Goal: Information Seeking & Learning: Understand process/instructions

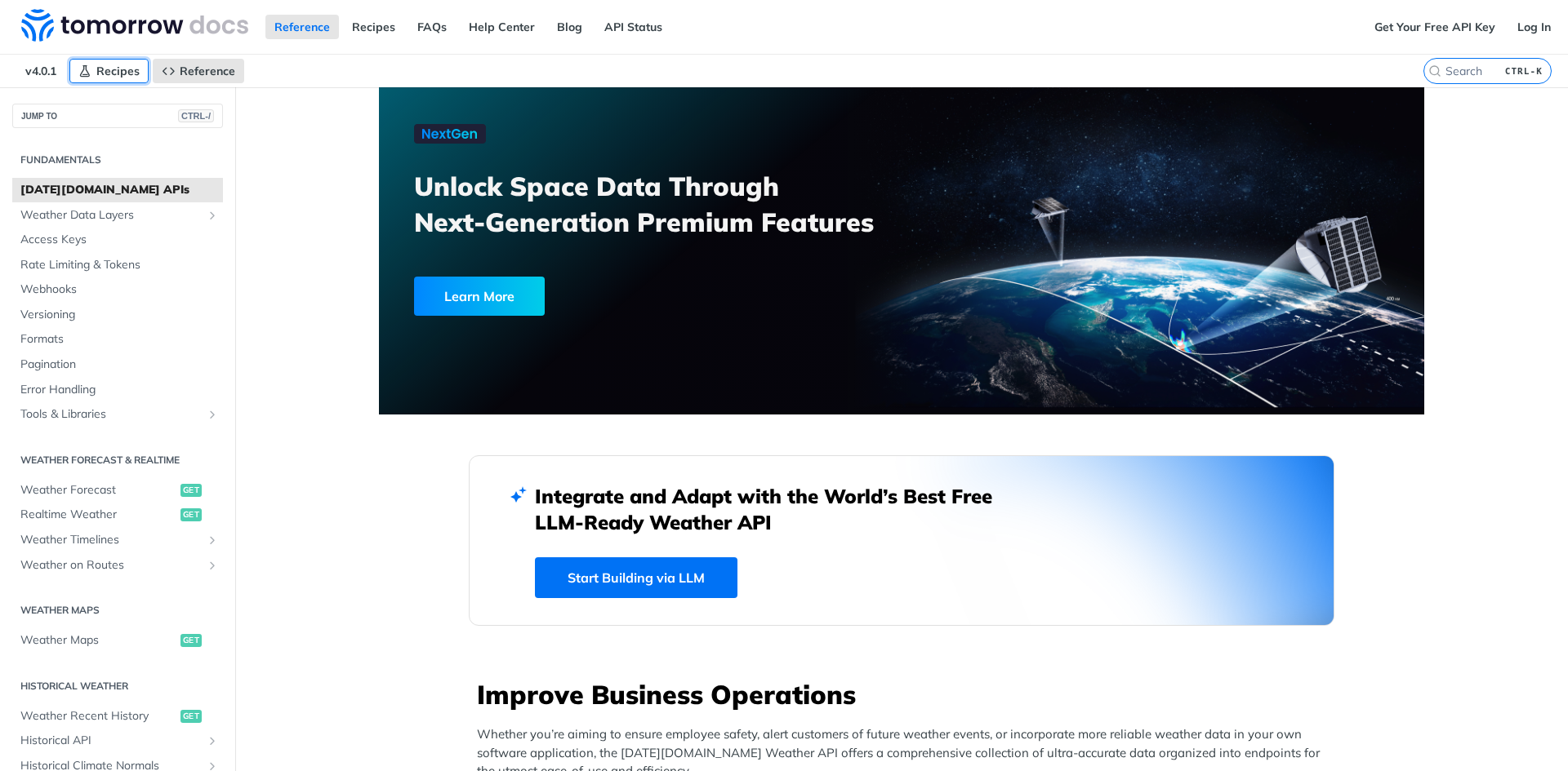
click at [110, 77] on span "Recipes" at bounding box center [117, 71] width 44 height 15
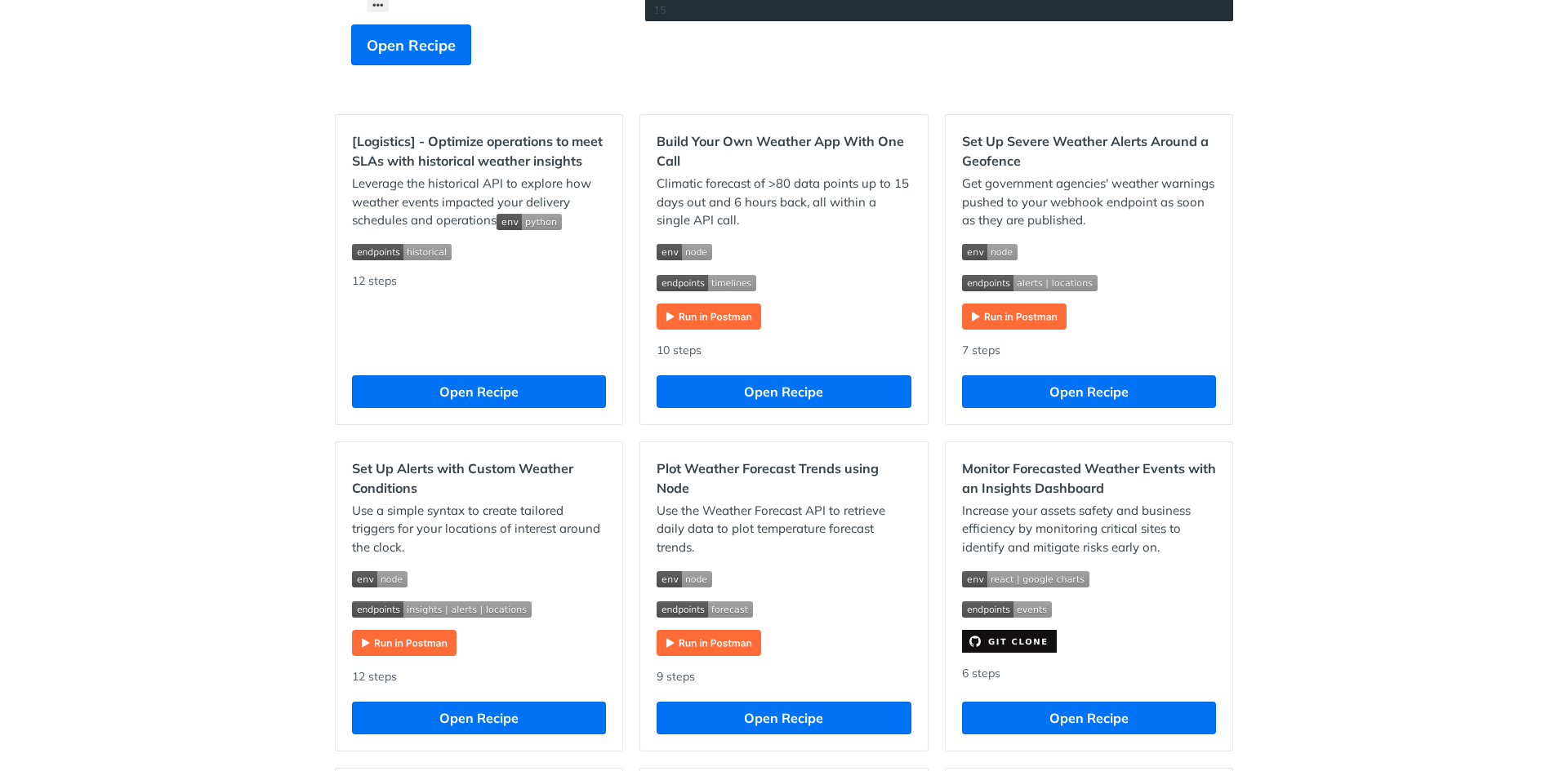
scroll to position [408, 0]
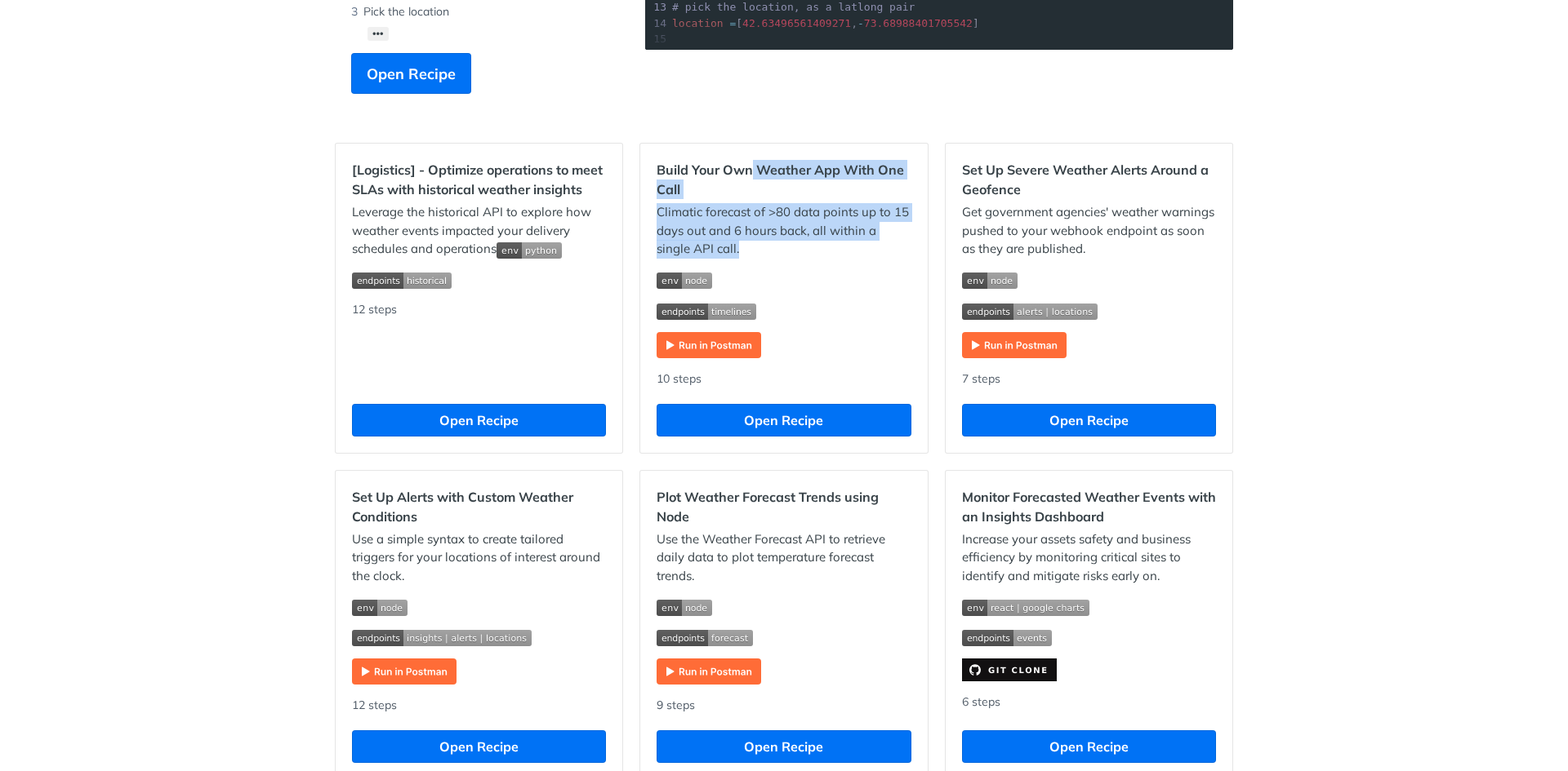
drag, startPoint x: 744, startPoint y: 173, endPoint x: 870, endPoint y: 248, distance: 146.6
click at [870, 248] on div "Build Your Own Weather App With One Call Climatic forecast of >80 data points u…" at bounding box center [783, 297] width 287 height 309
click at [869, 248] on p "Climatic forecast of >80 data points up to 15 days out and 6 hours back, all wi…" at bounding box center [783, 231] width 254 height 55
drag, startPoint x: 647, startPoint y: 214, endPoint x: 893, endPoint y: 234, distance: 246.8
click at [893, 234] on div "Build Your Own Weather App With One Call Climatic forecast of >80 data points u…" at bounding box center [783, 297] width 287 height 309
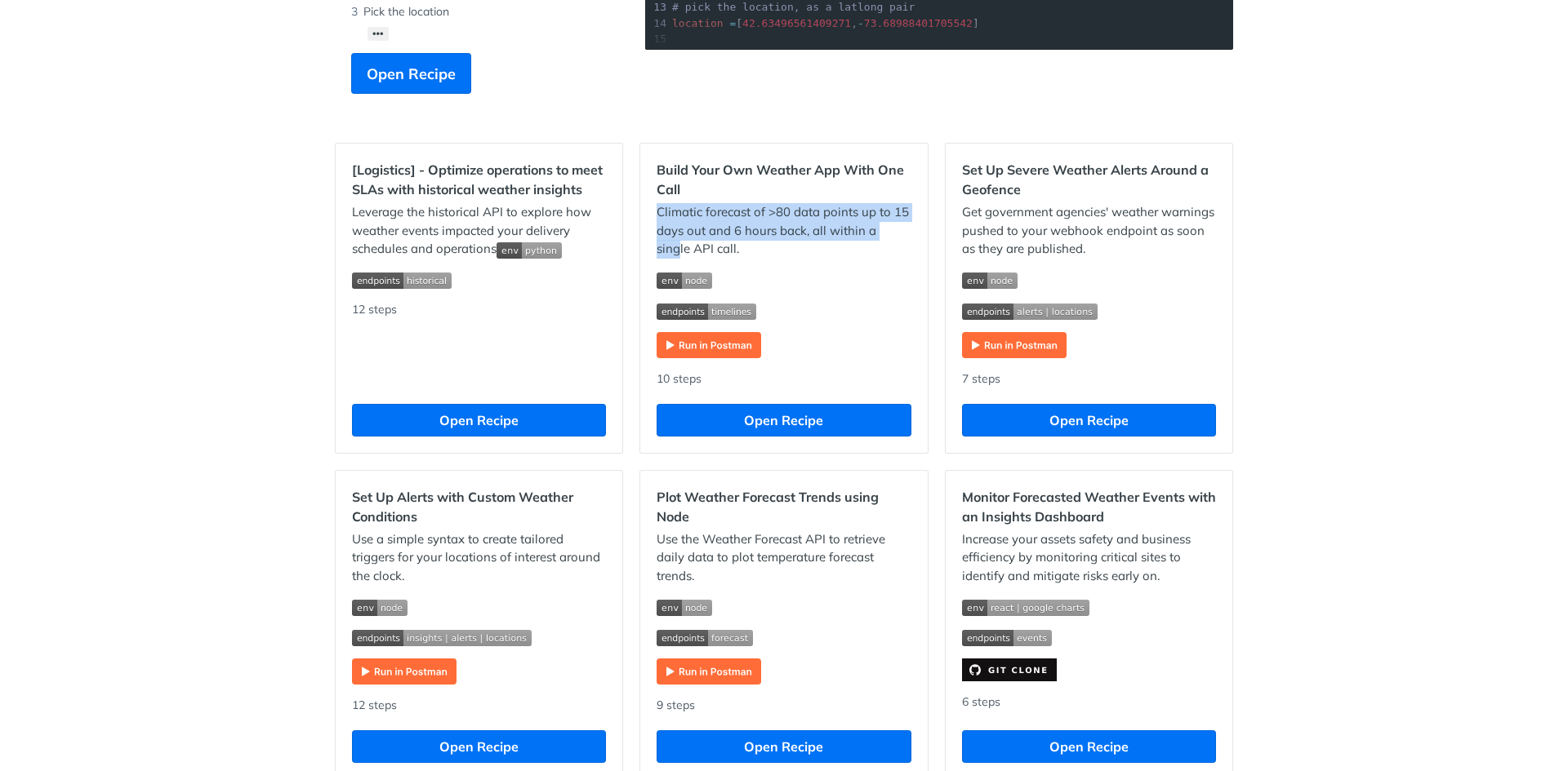
click at [893, 234] on p "Climatic forecast of >80 data points up to 15 days out and 6 hours back, all wi…" at bounding box center [783, 231] width 254 height 55
drag, startPoint x: 661, startPoint y: 231, endPoint x: 878, endPoint y: 242, distance: 217.3
click at [878, 242] on p "Climatic forecast of >80 data points up to 15 days out and 6 hours back, all wi…" at bounding box center [783, 231] width 254 height 55
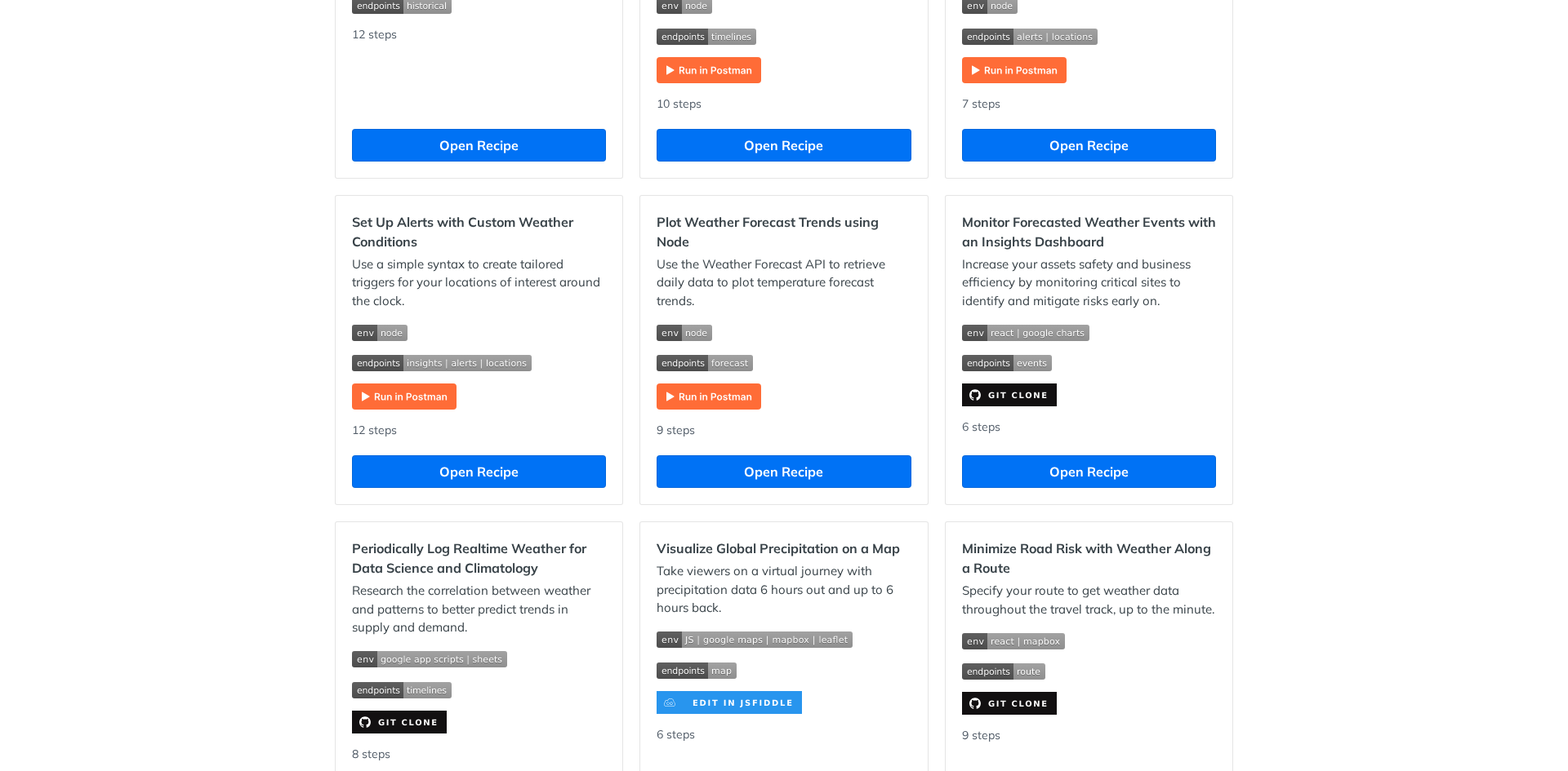
scroll to position [489, 0]
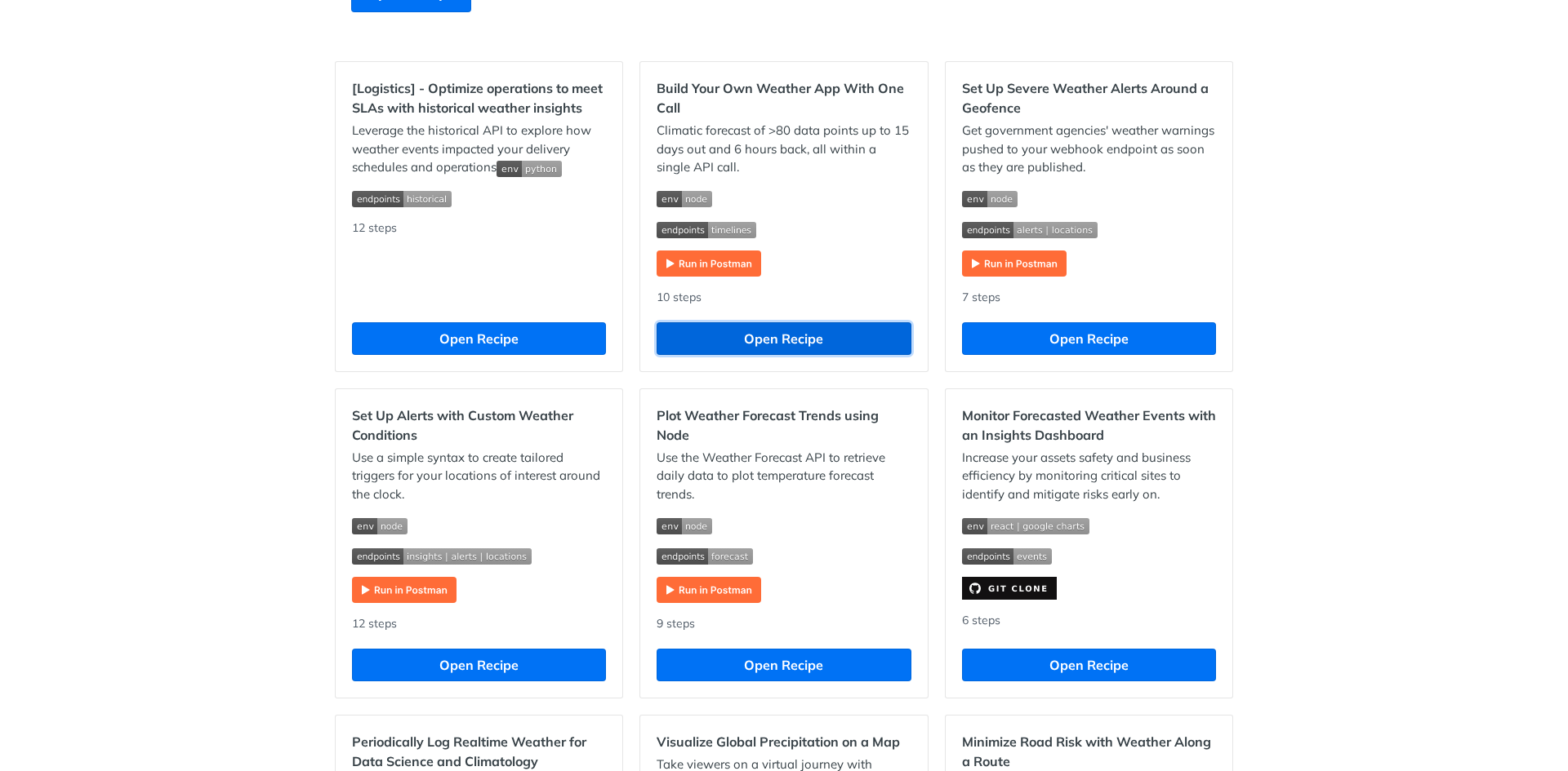
click at [780, 343] on button "Open Recipe" at bounding box center [783, 339] width 254 height 33
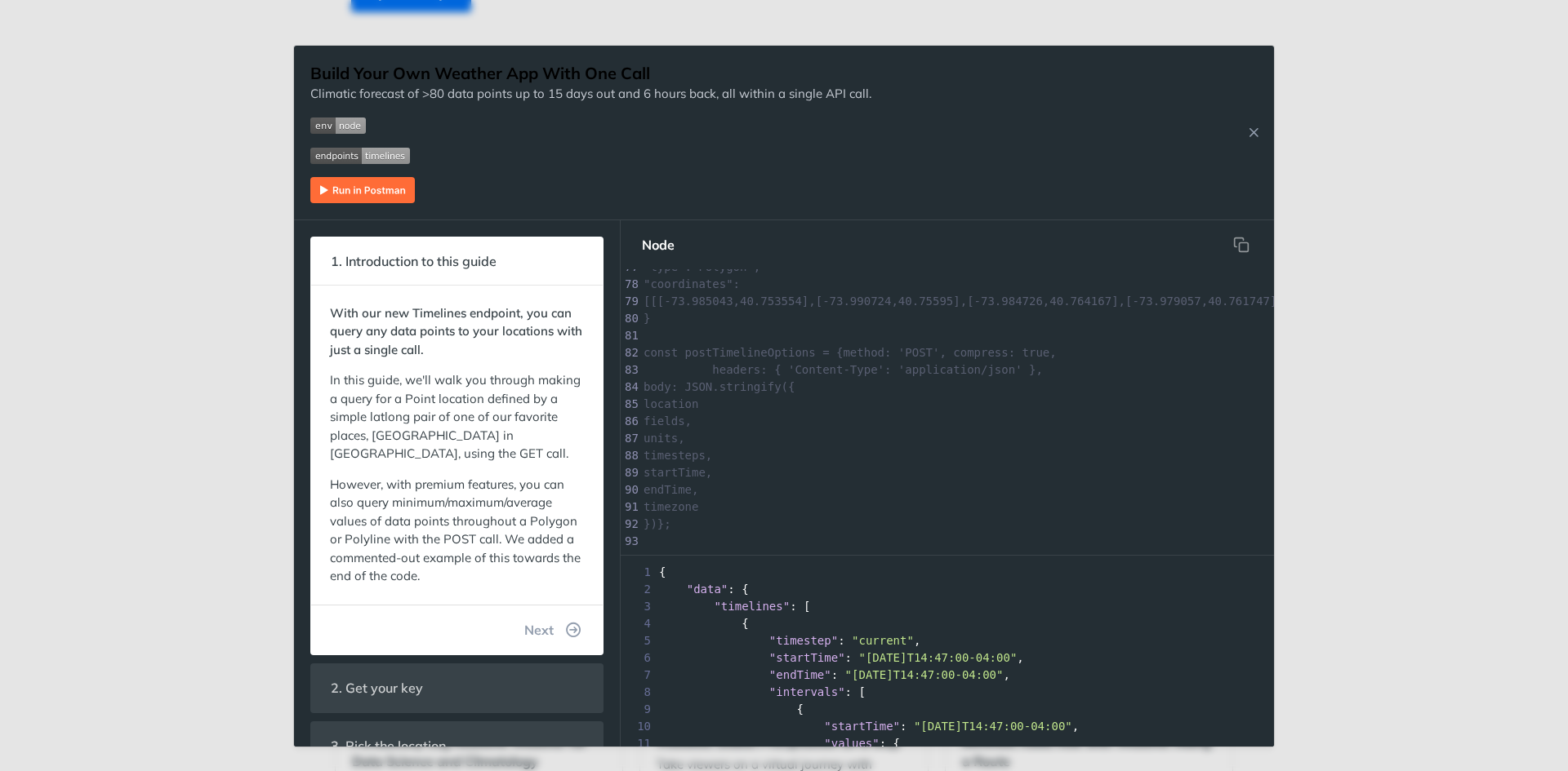
scroll to position [1478, 0]
click at [895, 469] on pre "​" at bounding box center [1015, 478] width 750 height 17
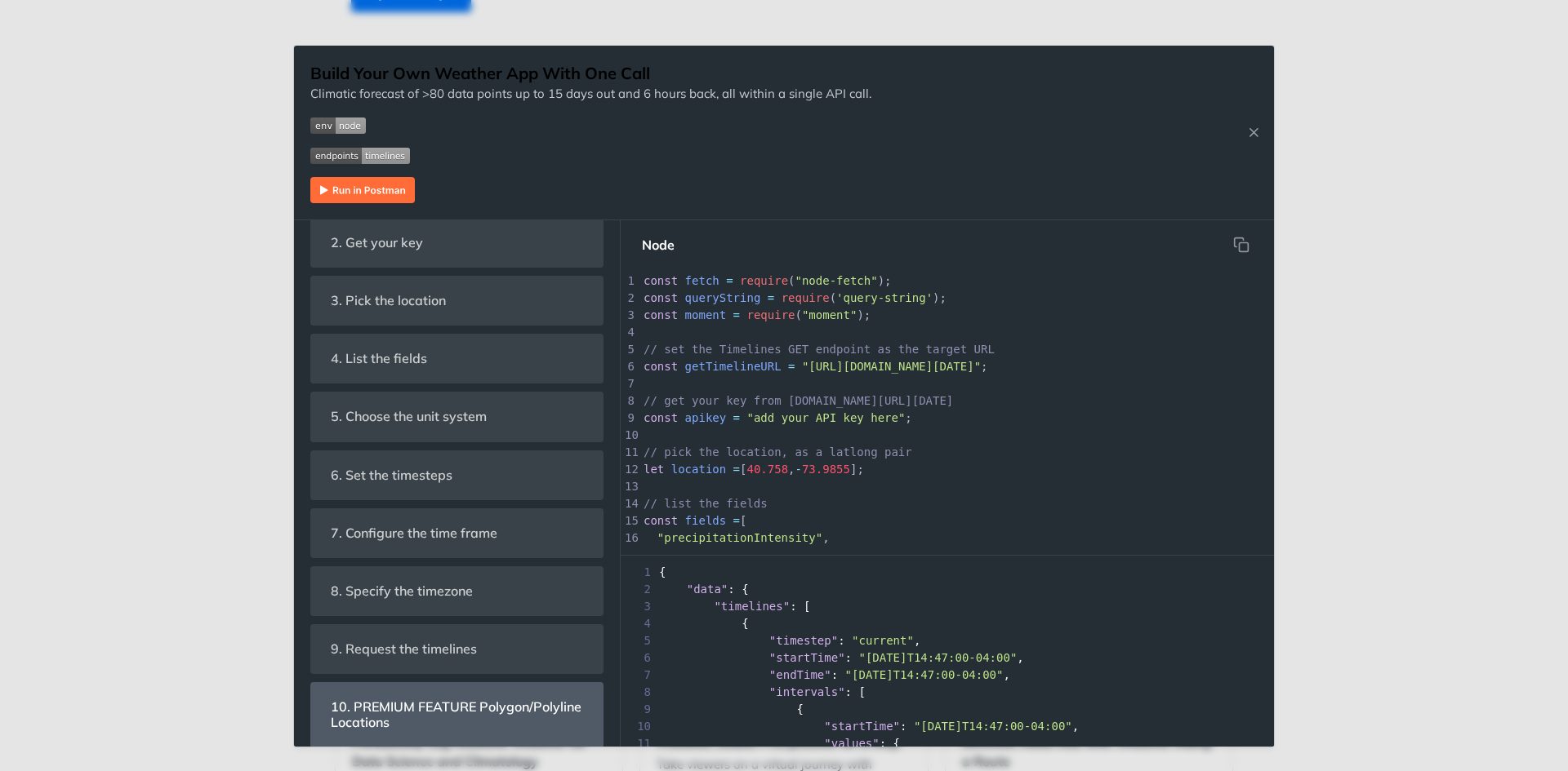
scroll to position [463, 0]
